Goal: Information Seeking & Learning: Learn about a topic

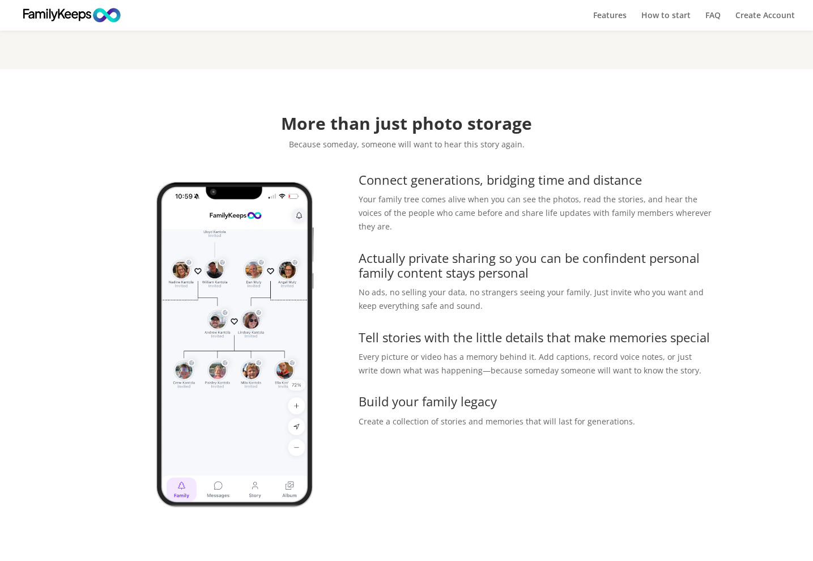
scroll to position [389, 0]
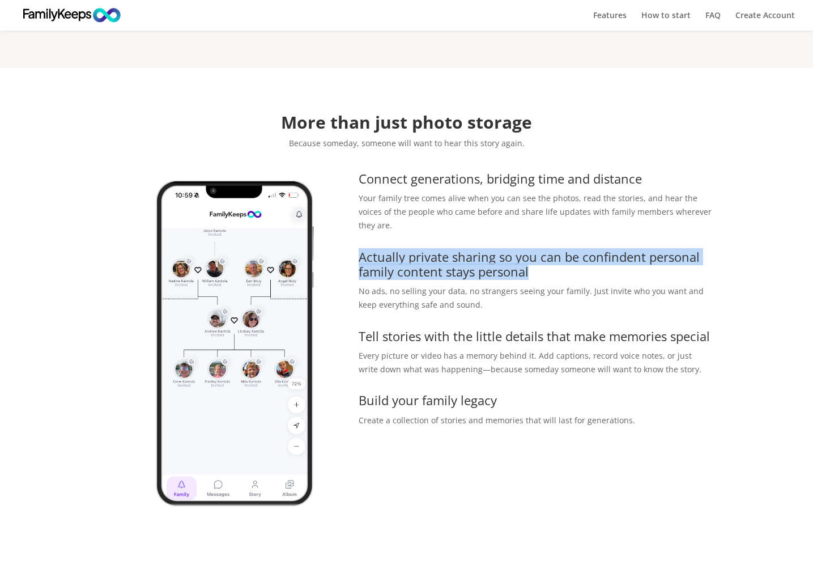
drag, startPoint x: 360, startPoint y: 228, endPoint x: 541, endPoint y: 242, distance: 181.8
click at [541, 249] on h3 "Actually private sharing so you can be confindent personal family content stays…" at bounding box center [536, 267] width 354 height 36
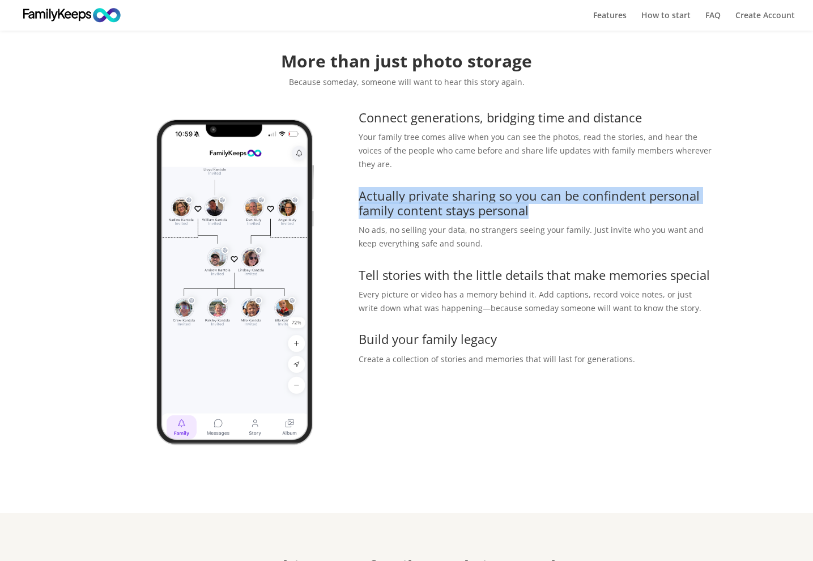
scroll to position [456, 0]
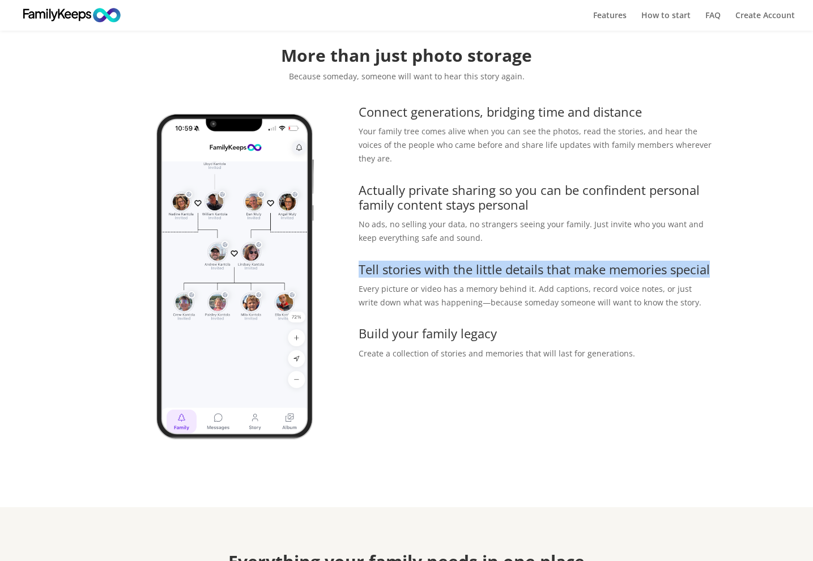
drag, startPoint x: 358, startPoint y: 242, endPoint x: 711, endPoint y: 245, distance: 353.0
click at [711, 245] on div "Connect generations, bridging time and distance Your family tree comes alive wh…" at bounding box center [407, 288] width 612 height 378
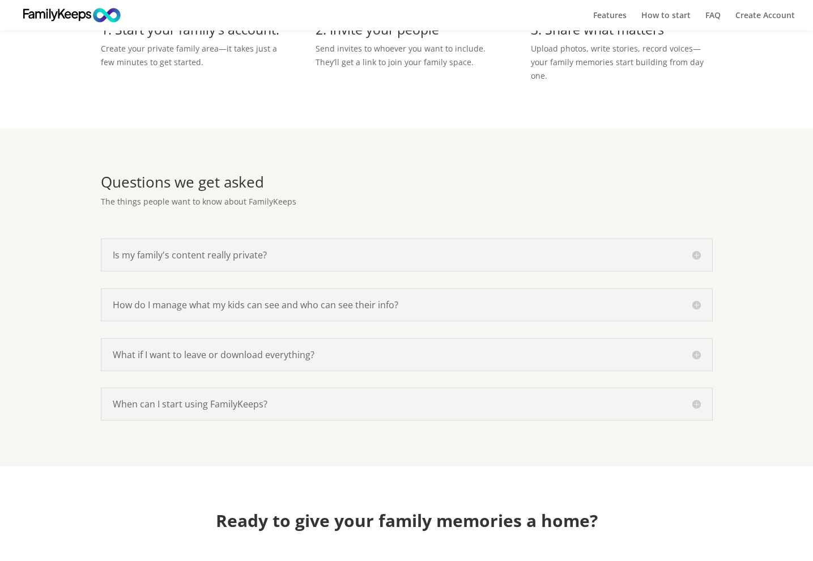
scroll to position [1375, 0]
click at [695, 250] on h5 "Is my family's content really private?" at bounding box center [407, 254] width 588 height 9
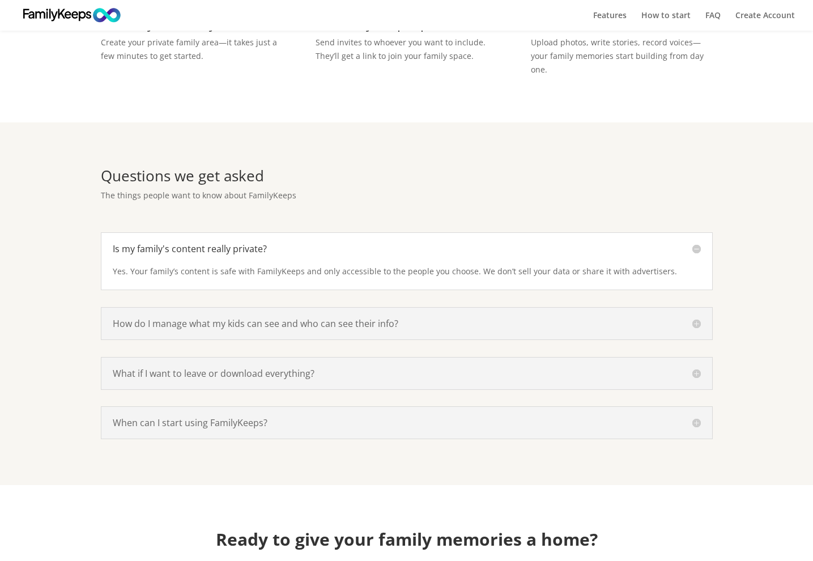
scroll to position [1381, 0]
click at [695, 244] on h5 "Is my family's content really private?" at bounding box center [407, 248] width 588 height 9
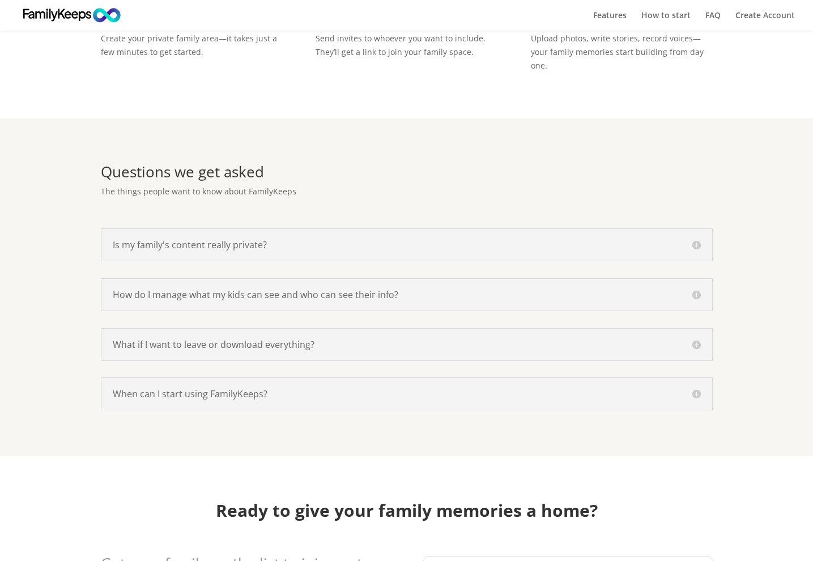
scroll to position [1387, 0]
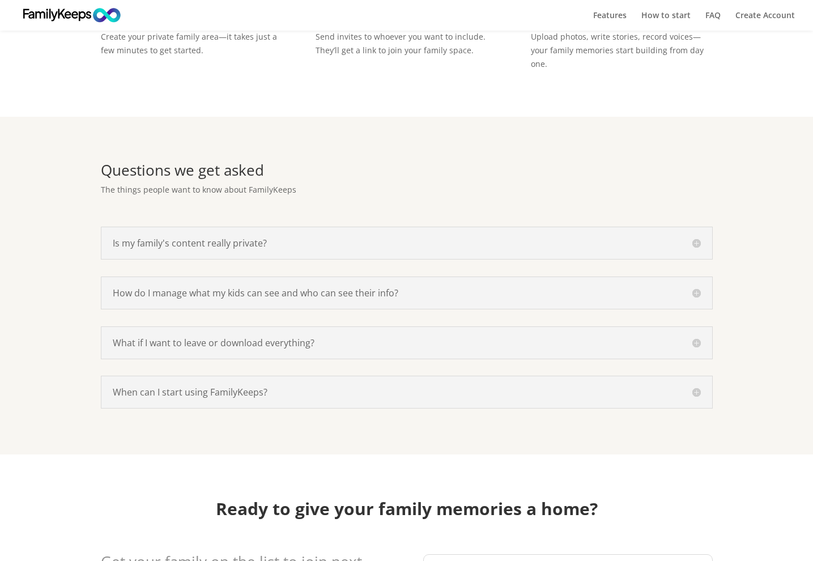
click at [699, 239] on h5 "Is my family's content really private?" at bounding box center [407, 243] width 588 height 9
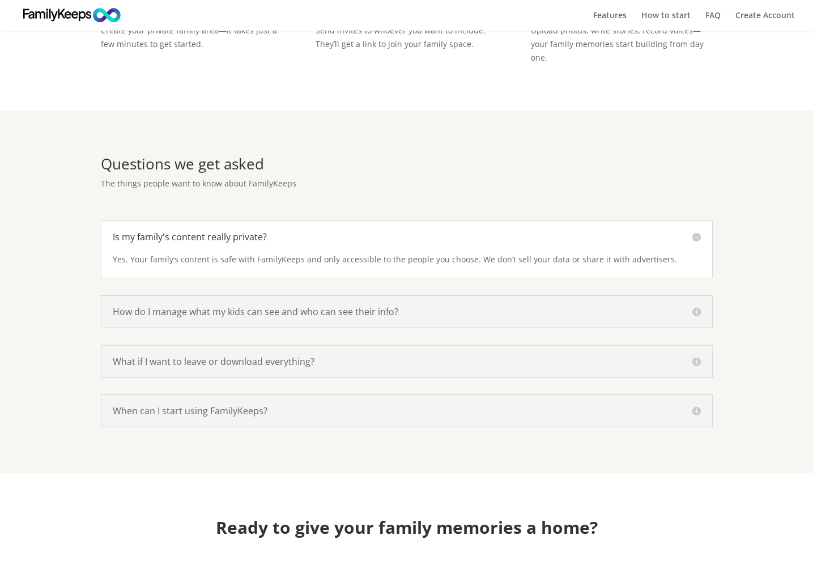
scroll to position [1397, 1]
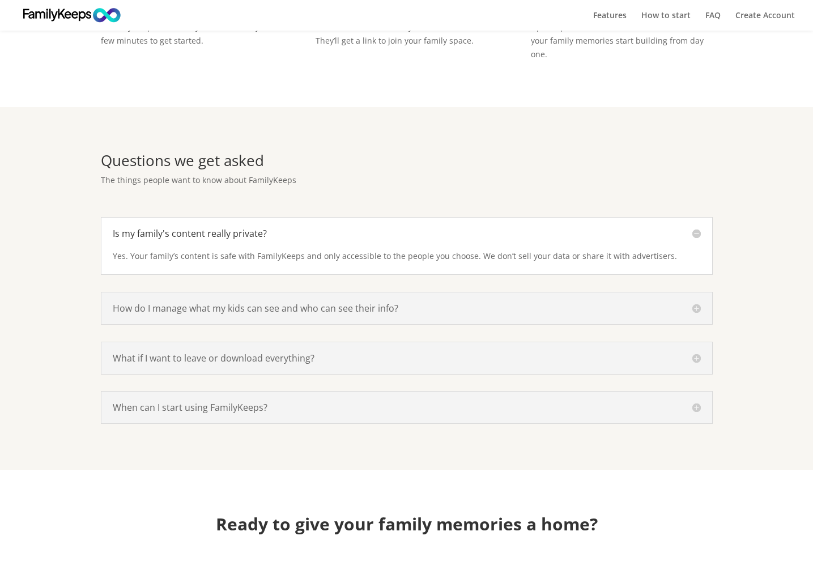
click at [699, 229] on h5 "Is my family's content really private?" at bounding box center [407, 233] width 588 height 9
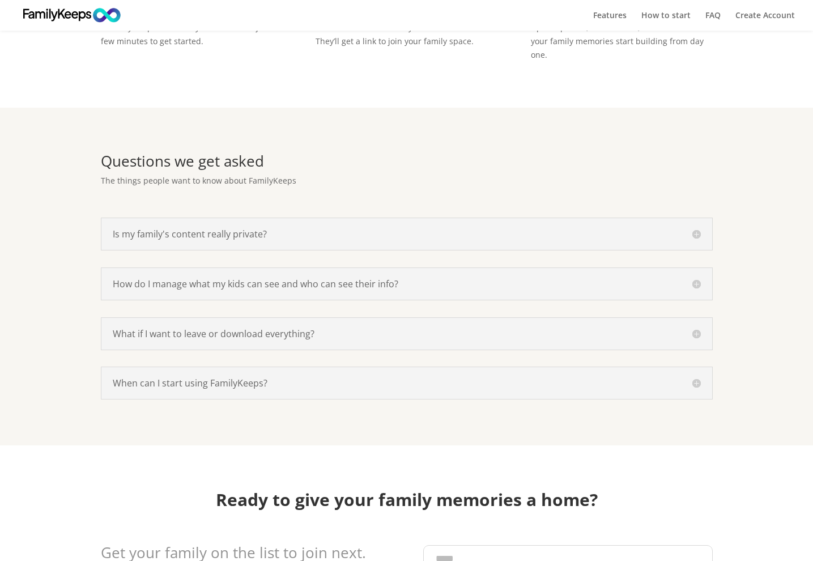
click at [487, 279] on h5 "How do I manage what my kids can see and who can see their info?" at bounding box center [407, 283] width 588 height 9
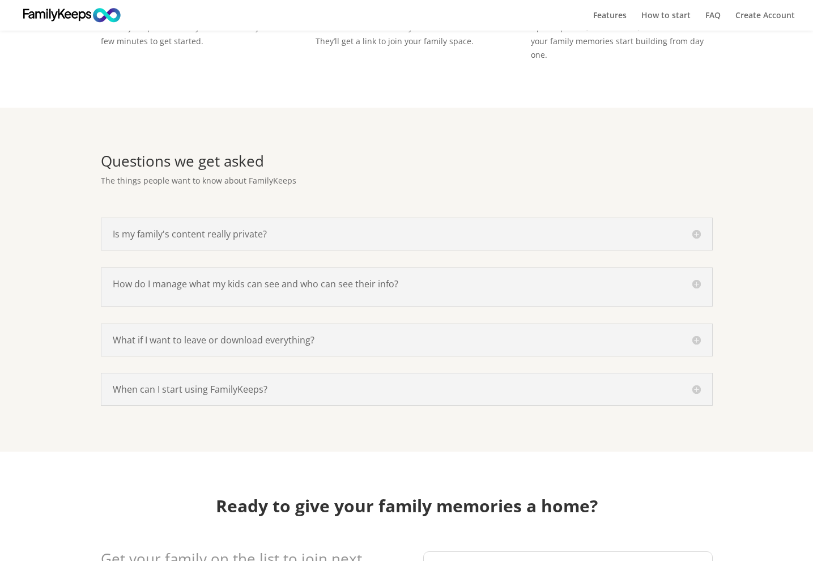
scroll to position [1397, 0]
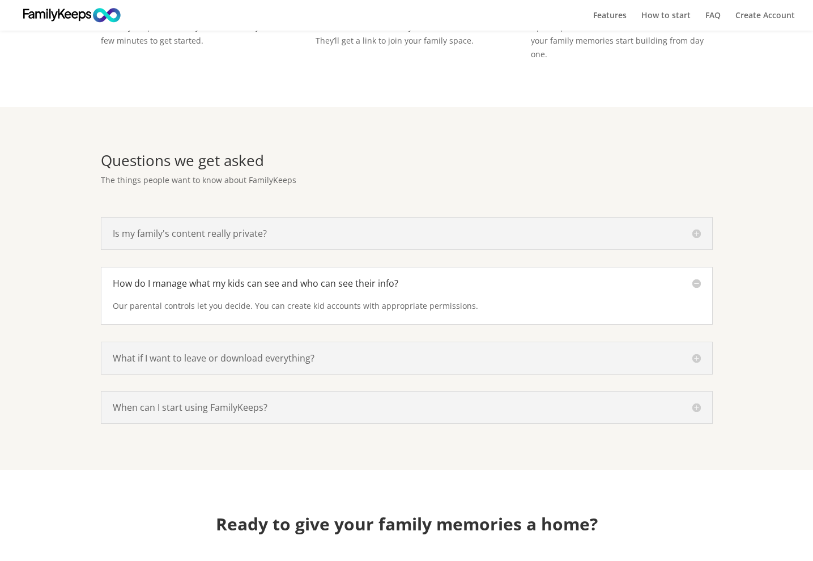
click at [632, 279] on h5 "How do I manage what my kids can see and who can see their info?" at bounding box center [407, 283] width 588 height 9
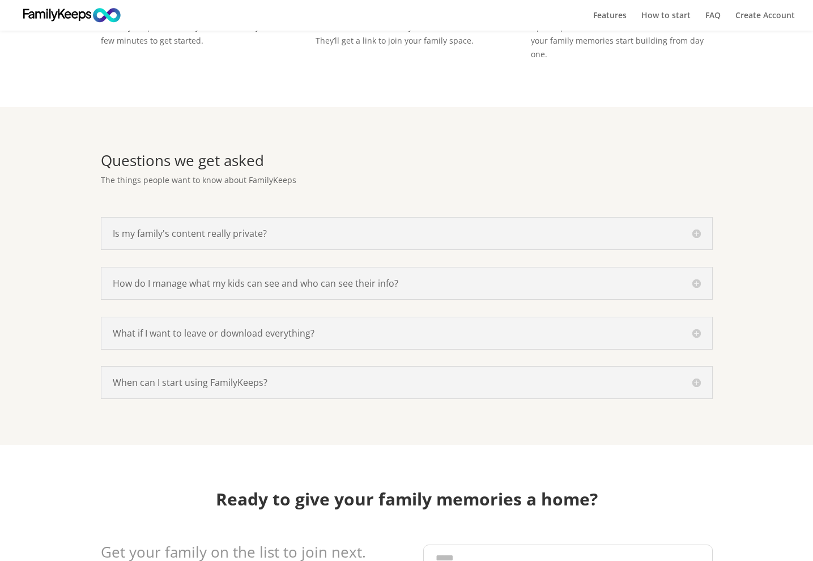
click at [632, 279] on h5 "How do I manage what my kids can see and who can see their info?" at bounding box center [407, 283] width 588 height 9
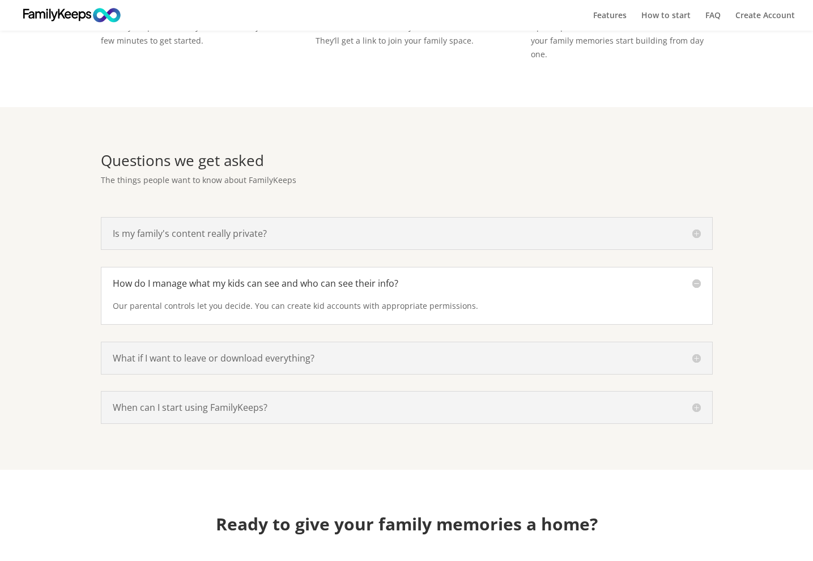
click at [632, 279] on h5 "How do I manage what my kids can see and who can see their info?" at bounding box center [407, 283] width 588 height 9
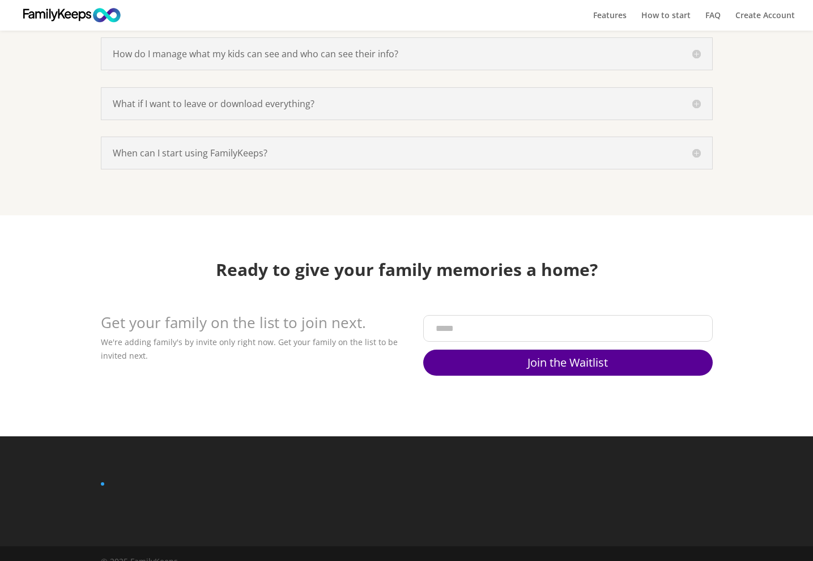
scroll to position [1625, 0]
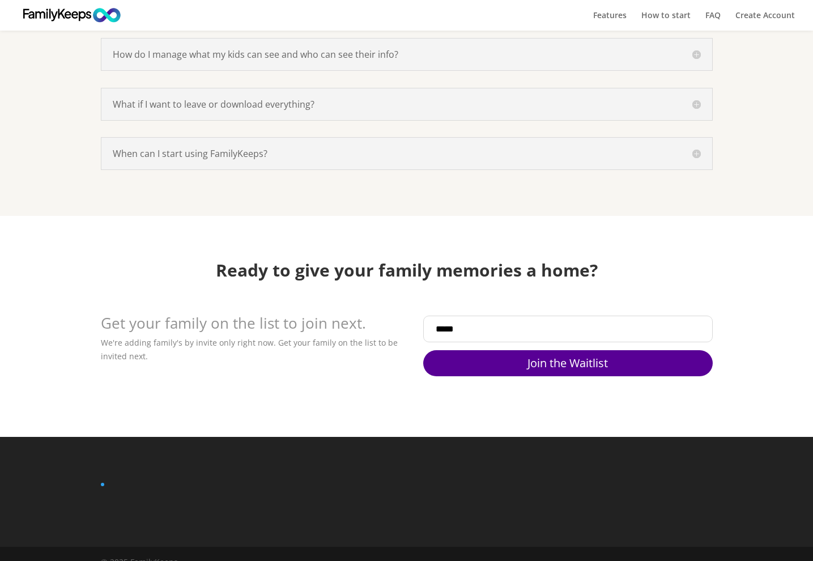
click at [511, 316] on input "Email" at bounding box center [567, 329] width 289 height 27
click at [405, 276] on div "Ready to give your family memories a home? Get your family on the list to join …" at bounding box center [407, 326] width 612 height 129
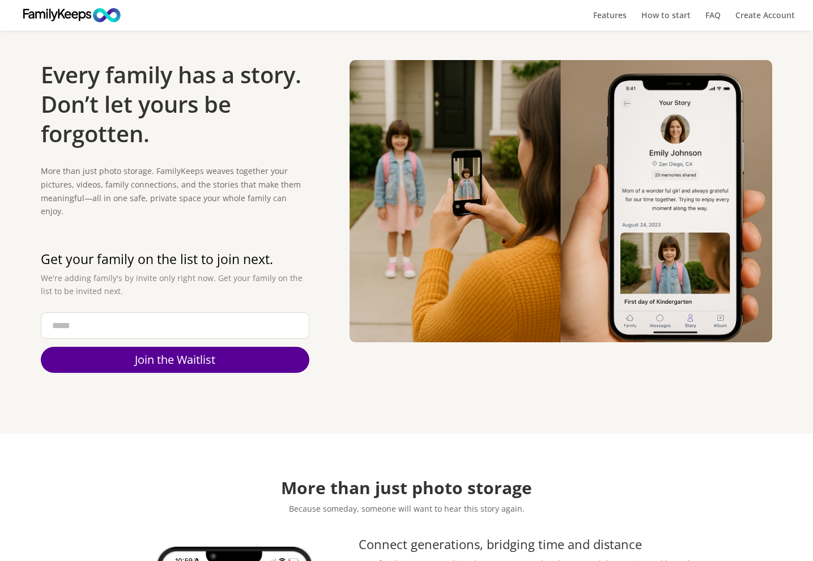
scroll to position [28, 1]
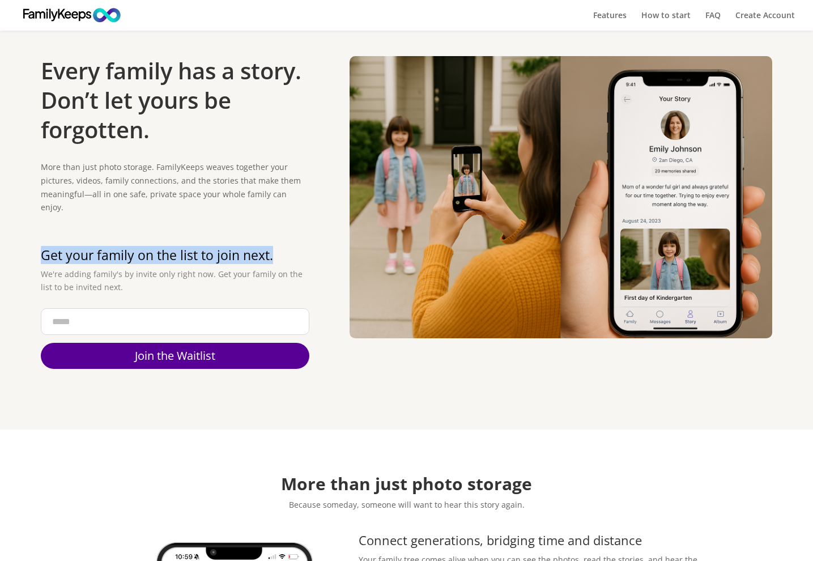
drag, startPoint x: 273, startPoint y: 246, endPoint x: 42, endPoint y: 245, distance: 230.0
click at [42, 249] on h2 "Get your family on the list to join next." at bounding box center [175, 258] width 269 height 19
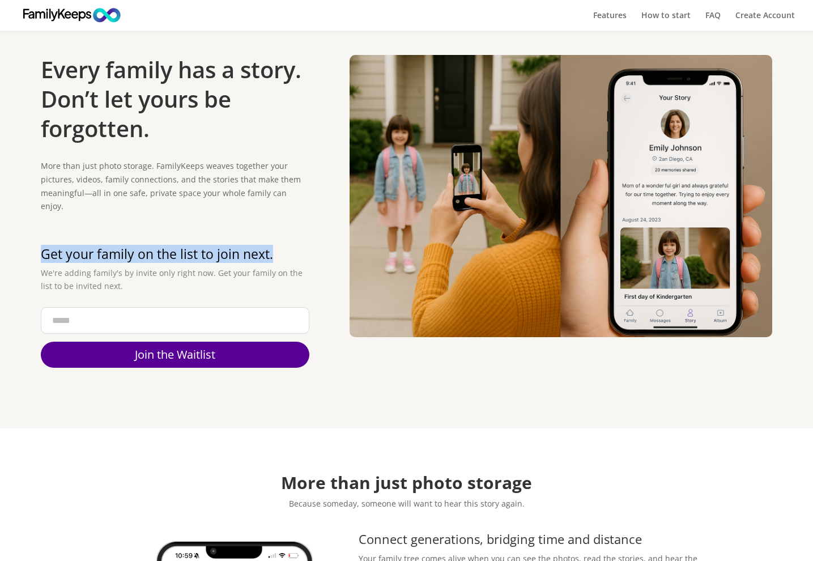
scroll to position [29, 0]
click at [143, 268] on p "We're adding family's by invite only right now. Get your family on the list to …" at bounding box center [175, 279] width 269 height 27
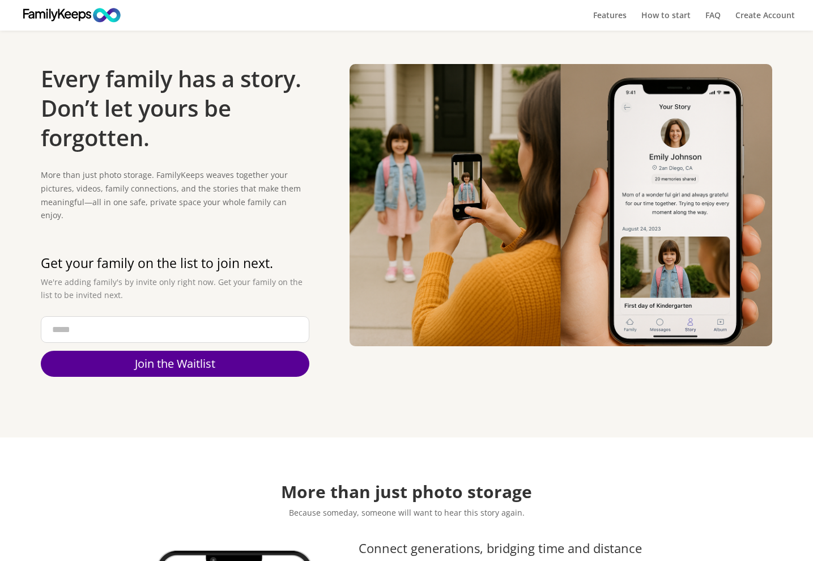
scroll to position [20, 0]
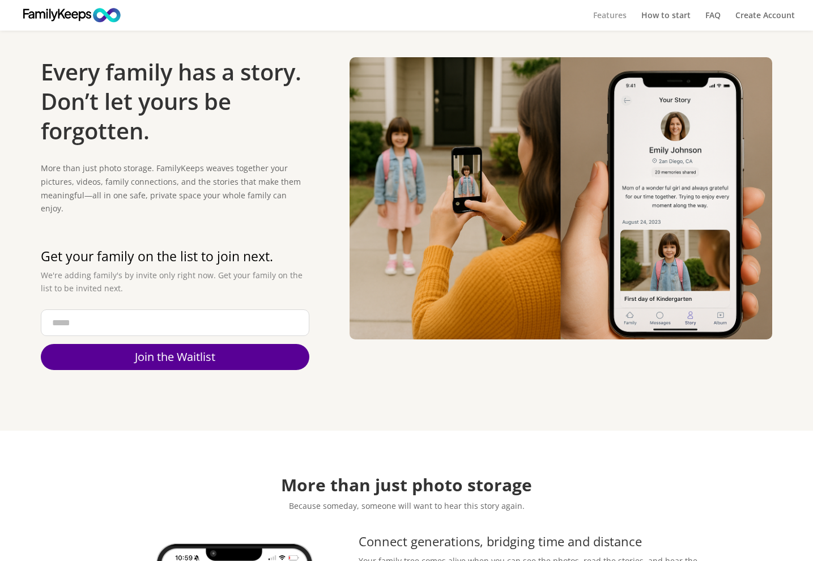
click at [608, 13] on link "Features" at bounding box center [609, 20] width 33 height 19
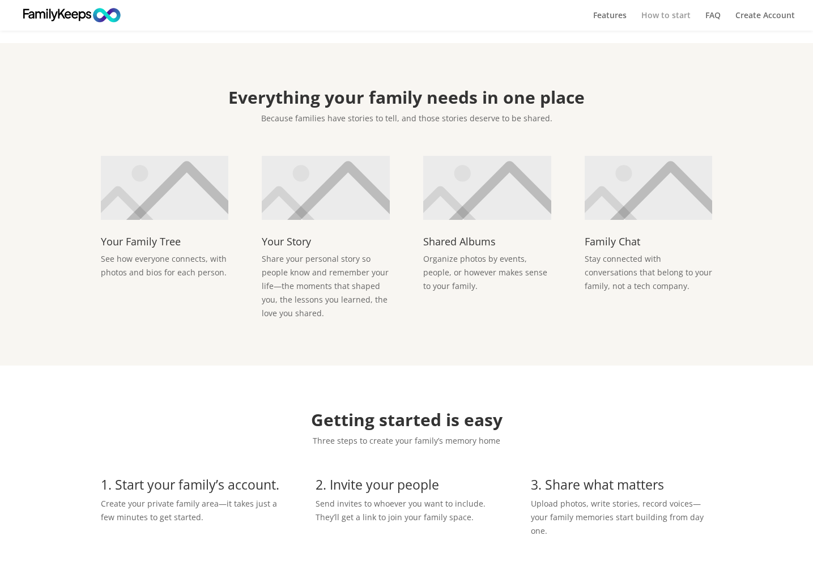
click at [671, 15] on link "How to start" at bounding box center [665, 20] width 49 height 19
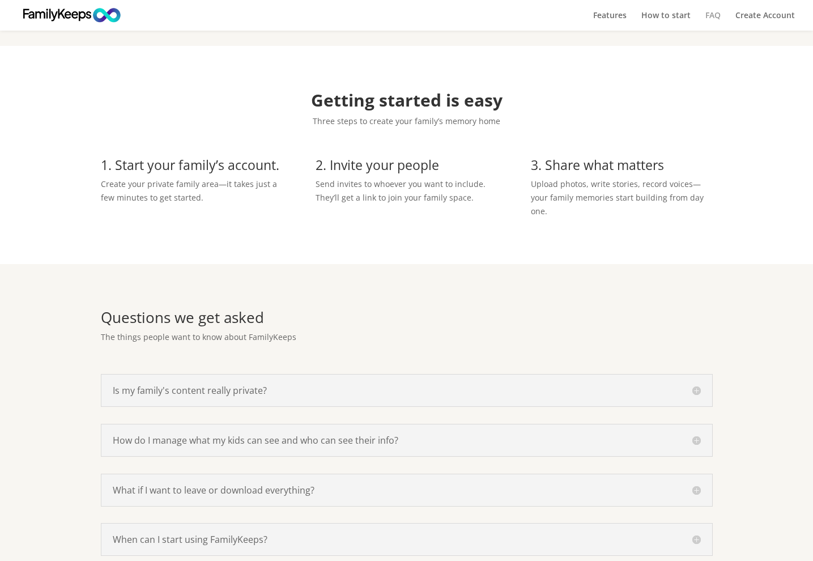
click at [713, 14] on link "FAQ" at bounding box center [712, 20] width 15 height 19
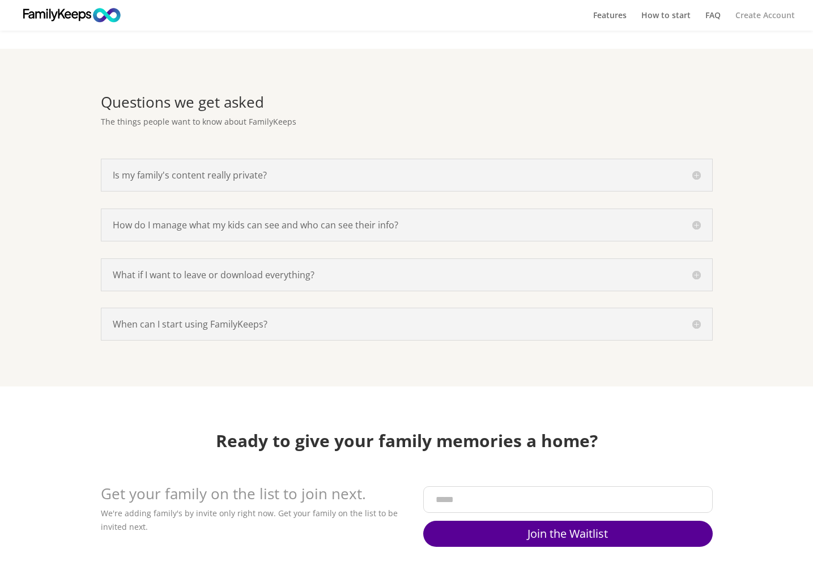
scroll to position [1455, 0]
click at [721, 15] on link "Create Account" at bounding box center [764, 20] width 59 height 19
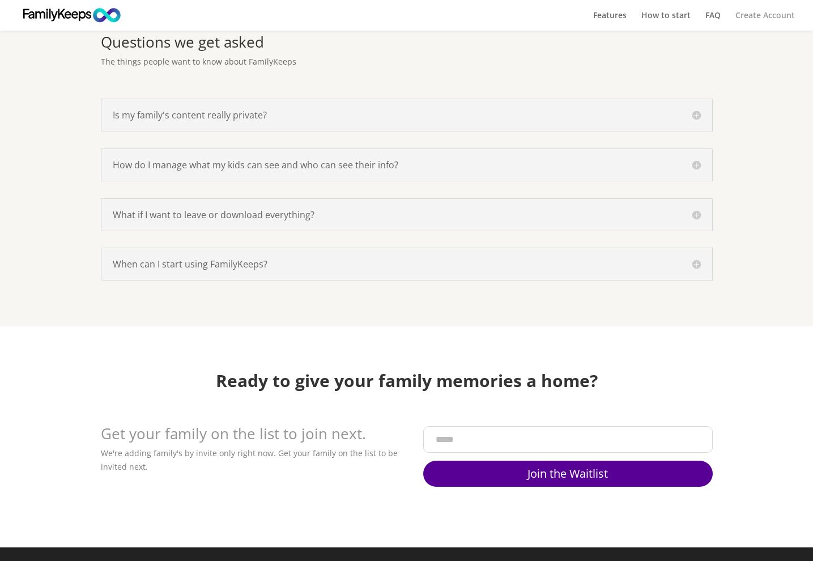
scroll to position [1625, 0]
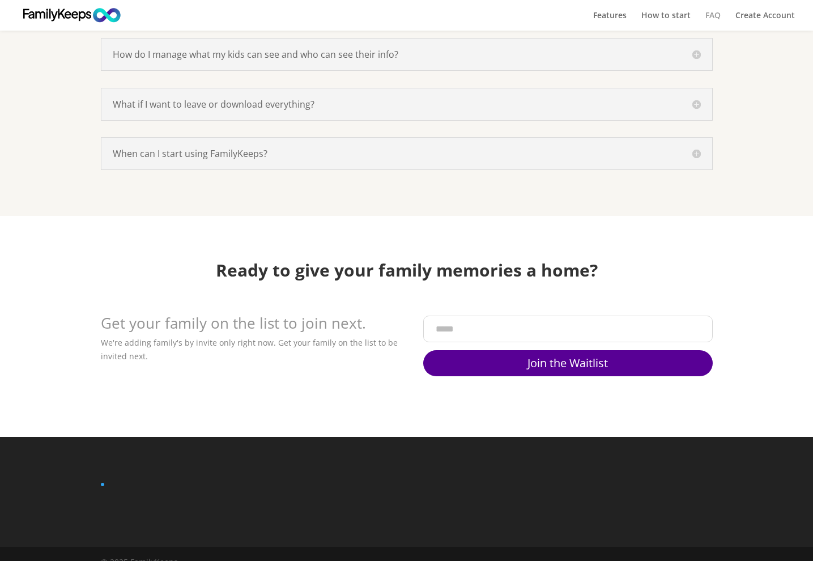
click at [716, 15] on link "FAQ" at bounding box center [712, 20] width 15 height 19
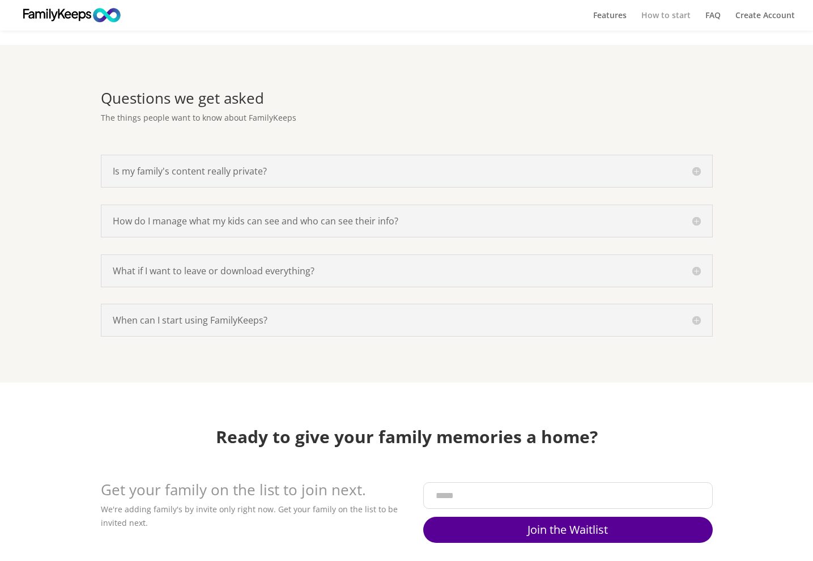
click at [675, 20] on link "How to start" at bounding box center [665, 20] width 49 height 19
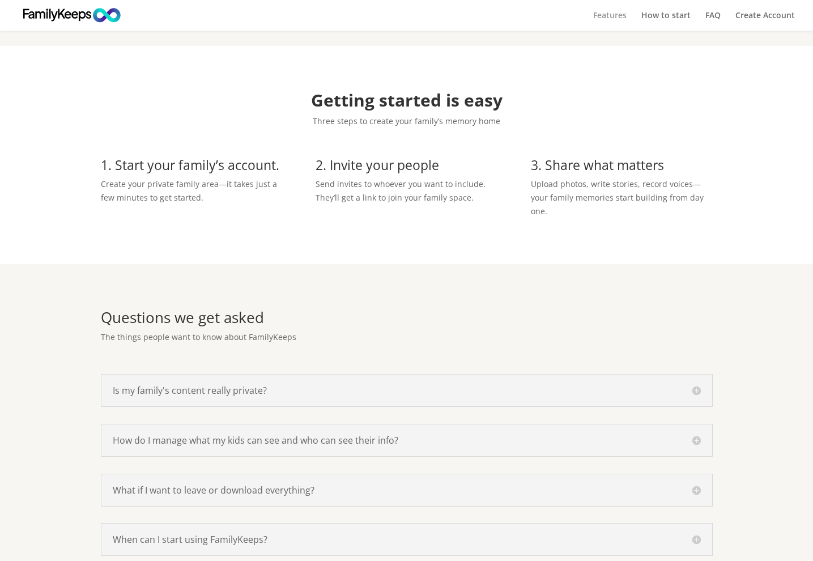
click at [618, 16] on link "Features" at bounding box center [609, 20] width 33 height 19
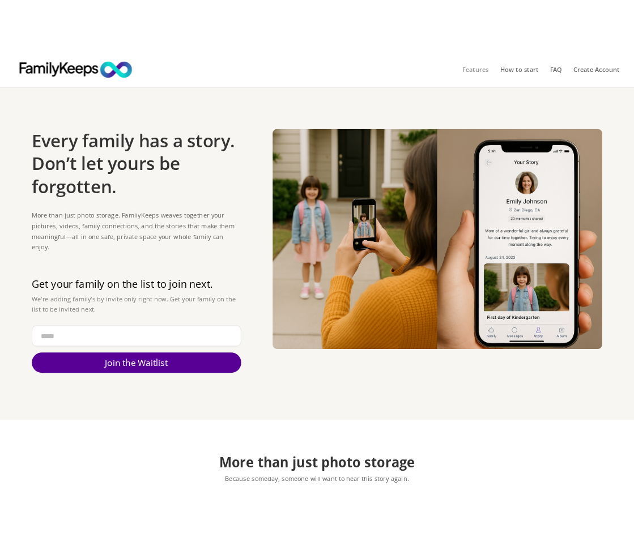
scroll to position [0, 0]
